Goal: Task Accomplishment & Management: Manage account settings

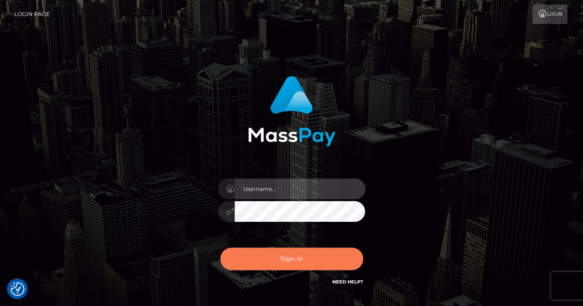
type input "renaoceo"
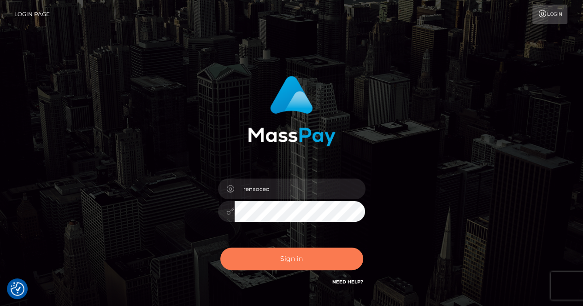
click at [291, 261] on button "Sign in" at bounding box center [291, 259] width 143 height 23
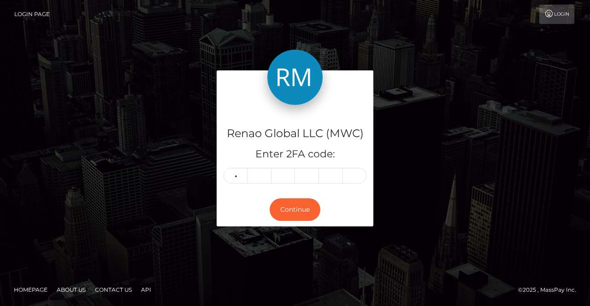
type input "5"
type input "7"
type input "6"
type input "4"
type input "0"
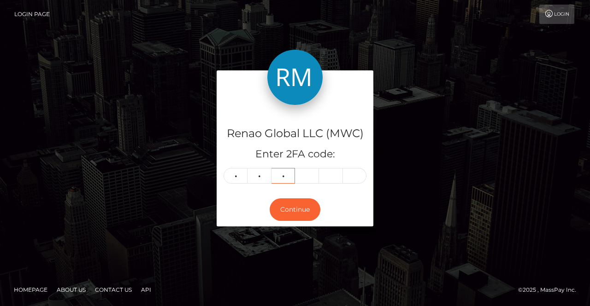
type input "3"
type input "5"
type input "1"
type input "9"
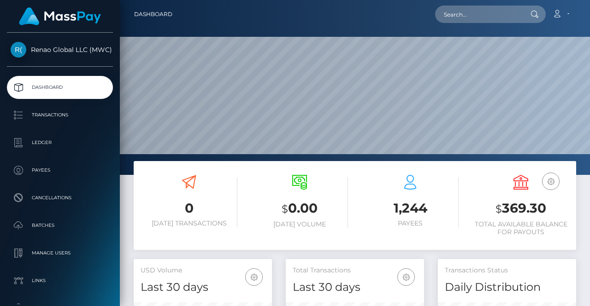
scroll to position [163, 138]
click at [568, 16] on link "Account" at bounding box center [560, 14] width 27 height 19
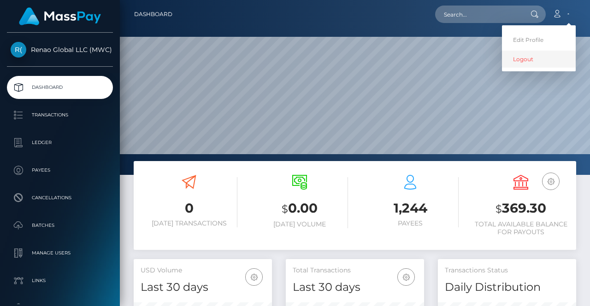
click at [519, 58] on link "Logout" at bounding box center [539, 59] width 74 height 17
